Goal: Transaction & Acquisition: Purchase product/service

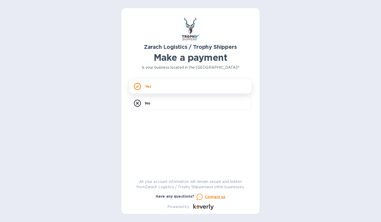
click at [222, 85] on div "Yes" at bounding box center [190, 86] width 122 height 14
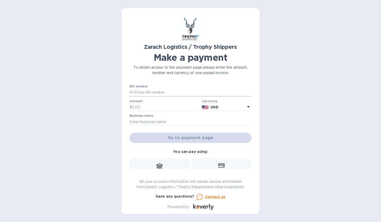
click at [166, 91] on input "text" at bounding box center [192, 93] width 118 height 8
paste input "B00175306"
type input "B00175306"
click at [143, 106] on input "text" at bounding box center [166, 107] width 68 height 8
click at [134, 107] on input "text" at bounding box center [166, 107] width 68 height 8
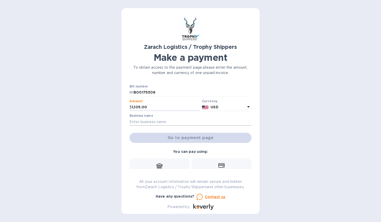
type input "1,105.00"
click at [141, 120] on input "text" at bounding box center [190, 122] width 122 height 8
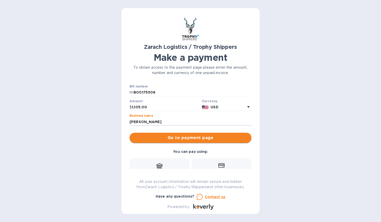
type input "[PERSON_NAME]"
click at [178, 135] on span "Go to payment page" at bounding box center [190, 138] width 114 height 6
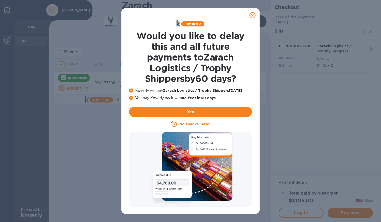
click at [253, 15] on icon at bounding box center [252, 15] width 6 height 6
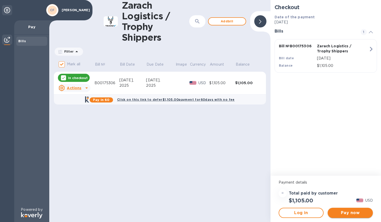
click at [354, 211] on span "Pay now" at bounding box center [349, 212] width 37 height 6
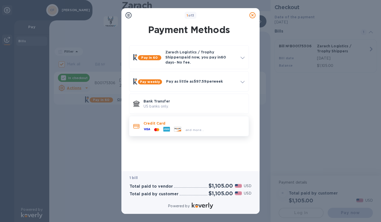
click at [166, 127] on icon at bounding box center [166, 129] width 7 height 5
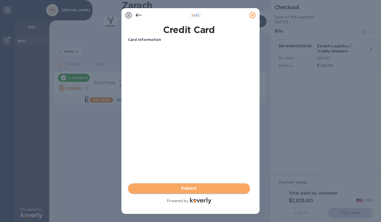
click at [193, 188] on span "Submit" at bounding box center [189, 188] width 114 height 6
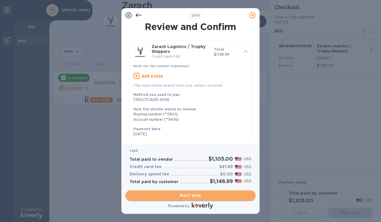
click at [204, 194] on span "Next step" at bounding box center [190, 195] width 122 height 6
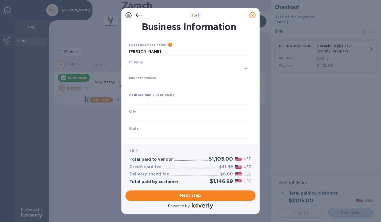
type input "[GEOGRAPHIC_DATA]"
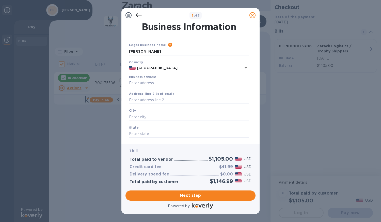
click at [133, 84] on input "Business address" at bounding box center [189, 83] width 120 height 8
type input "[STREET_ADDRESS]"
click at [136, 98] on input "text" at bounding box center [189, 100] width 120 height 8
type input "PO Box 936"
click at [133, 116] on input "text" at bounding box center [189, 117] width 120 height 8
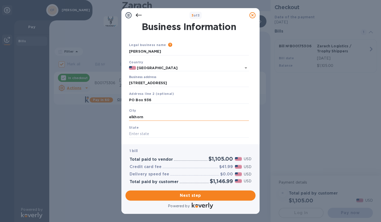
click at [131, 117] on input "elkhorn" at bounding box center [189, 117] width 120 height 8
type input "Elkhorn"
click at [136, 131] on input "text" at bounding box center [189, 134] width 120 height 8
type input "NE"
click at [195, 193] on span "Next step" at bounding box center [190, 195] width 122 height 6
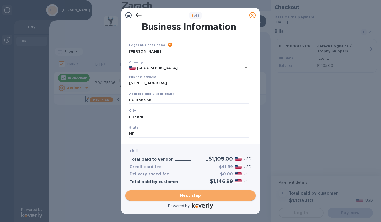
click at [180, 193] on span "Next step" at bounding box center [190, 195] width 122 height 6
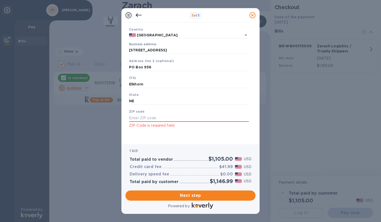
scroll to position [34, 0]
click at [146, 119] on input "text" at bounding box center [189, 117] width 120 height 8
type input "68022"
click at [174, 193] on span "Next step" at bounding box center [190, 195] width 122 height 6
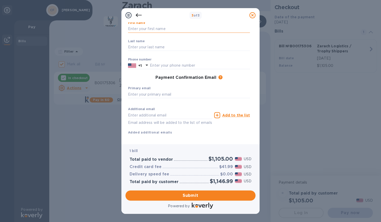
click at [146, 28] on input "text" at bounding box center [189, 29] width 122 height 8
type input "[PERSON_NAME]"
type input "5035399657"
type input "[EMAIL_ADDRESS][DOMAIN_NAME]"
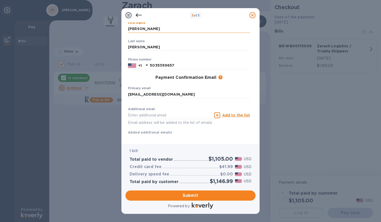
type input "[EMAIL_ADDRESS][DOMAIN_NAME]"
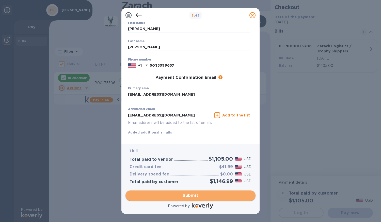
click at [194, 195] on span "Submit" at bounding box center [190, 195] width 122 height 6
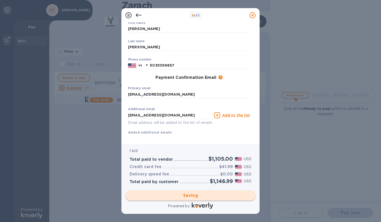
checkbox input "false"
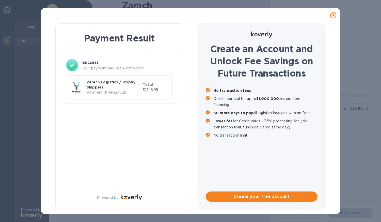
scroll to position [0, 0]
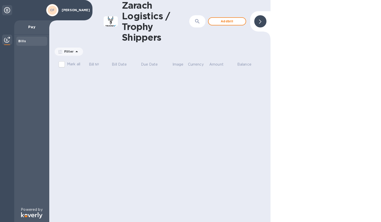
click at [31, 43] on div "Bills" at bounding box center [31, 41] width 27 height 5
click at [7, 39] on img at bounding box center [7, 40] width 6 height 6
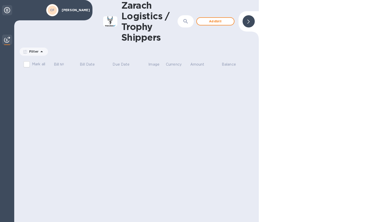
click at [6, 8] on icon at bounding box center [7, 10] width 6 height 6
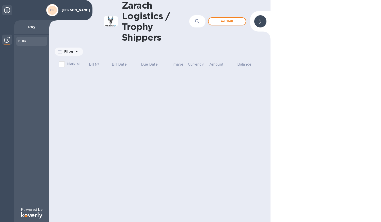
click at [70, 8] on p "[PERSON_NAME]" at bounding box center [74, 10] width 25 height 4
click at [51, 11] on b "CF" at bounding box center [52, 10] width 5 height 4
click at [6, 11] on icon at bounding box center [7, 10] width 6 height 6
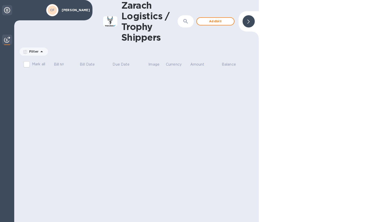
click at [6, 11] on icon at bounding box center [7, 10] width 6 height 6
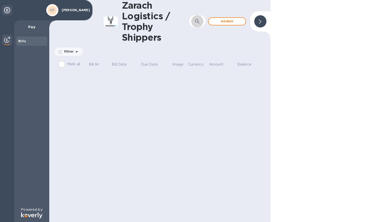
click at [196, 24] on icon "button" at bounding box center [197, 21] width 6 height 6
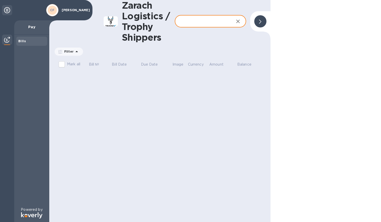
click at [196, 24] on input "text" at bounding box center [202, 21] width 55 height 12
drag, startPoint x: 196, startPoint y: 24, endPoint x: 188, endPoint y: 23, distance: 8.7
paste input "B00175306"
type input "B00175306"
click at [259, 21] on div at bounding box center [260, 21] width 12 height 12
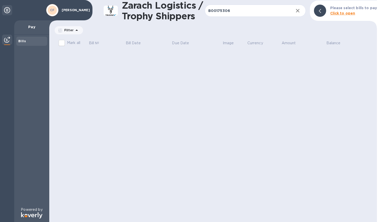
click at [342, 14] on b "Click to open" at bounding box center [342, 13] width 25 height 4
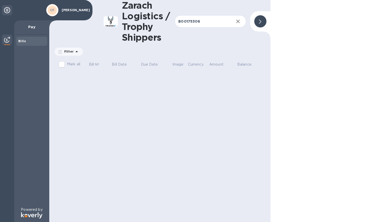
click at [260, 20] on span at bounding box center [260, 21] width 2 height 5
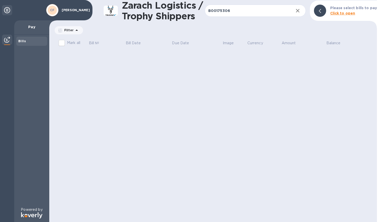
click at [8, 10] on icon at bounding box center [7, 10] width 6 height 6
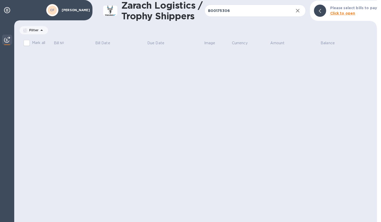
click at [6, 40] on img at bounding box center [7, 40] width 6 height 6
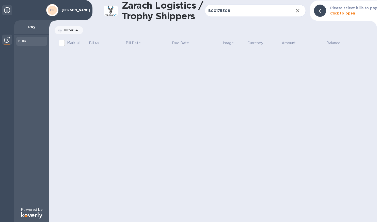
click at [23, 41] on b "Bills" at bounding box center [22, 41] width 8 height 4
click at [30, 26] on p "Pay" at bounding box center [31, 26] width 27 height 5
click at [8, 10] on icon at bounding box center [7, 10] width 6 height 6
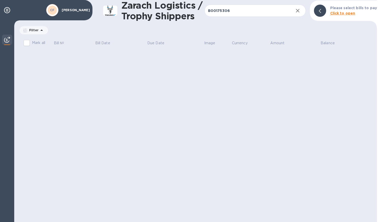
click at [345, 14] on b "Click to open" at bounding box center [342, 13] width 25 height 4
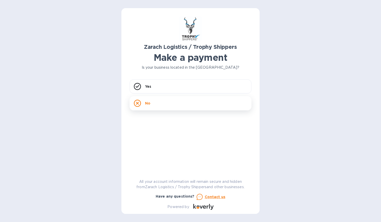
click at [139, 103] on icon at bounding box center [137, 102] width 7 height 7
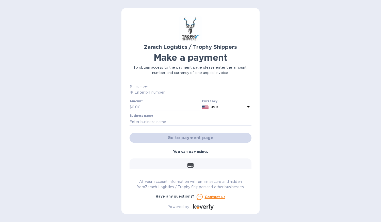
click at [214, 197] on u "Contact us" at bounding box center [215, 196] width 21 height 4
